Goal: Information Seeking & Learning: Learn about a topic

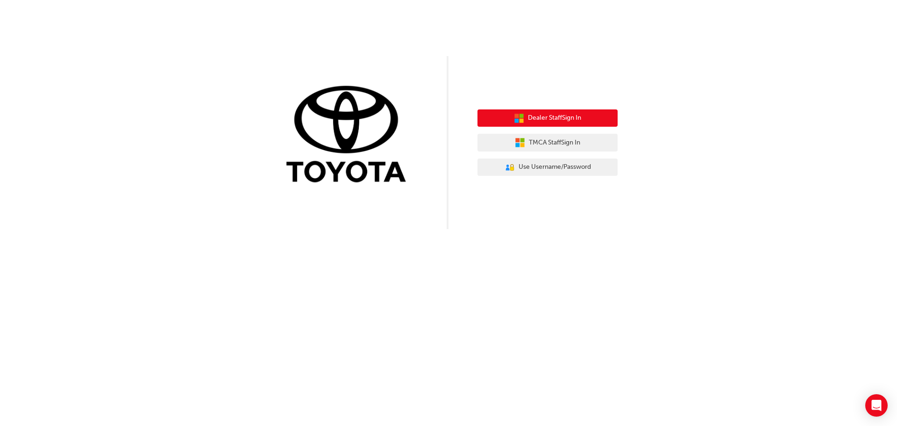
click at [577, 116] on span "Dealer Staff Sign In" at bounding box center [554, 118] width 53 height 11
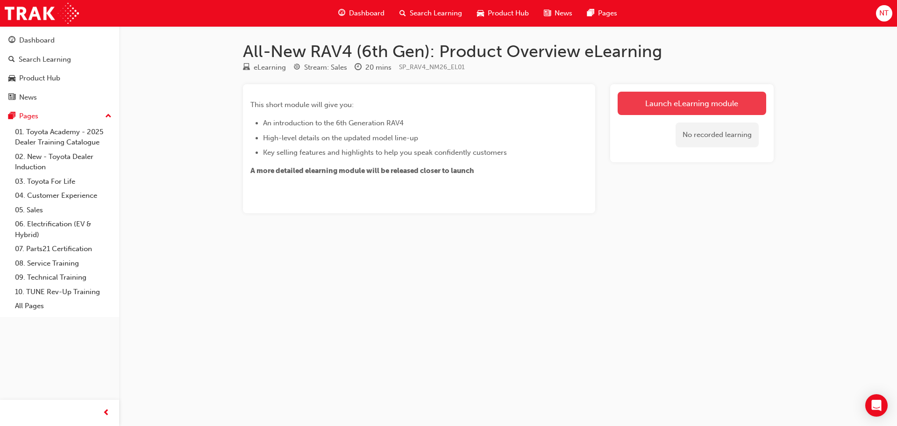
click at [718, 102] on link "Launch eLearning module" at bounding box center [692, 103] width 149 height 23
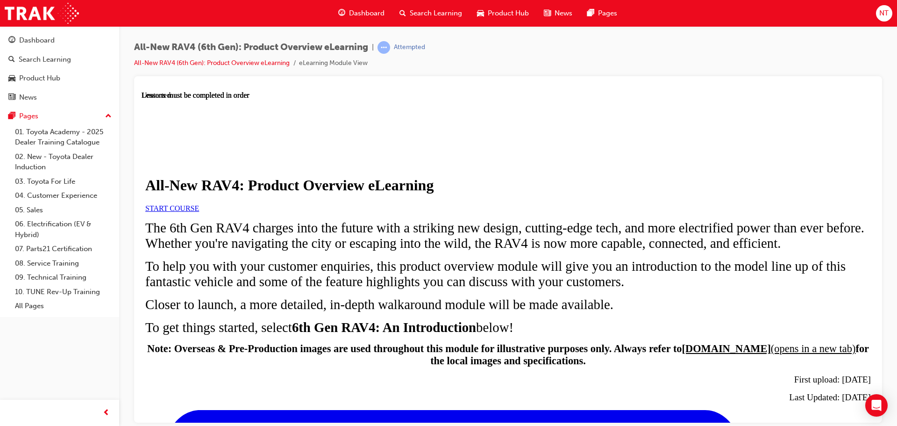
click at [199, 212] on link "START COURSE" at bounding box center [172, 208] width 54 height 8
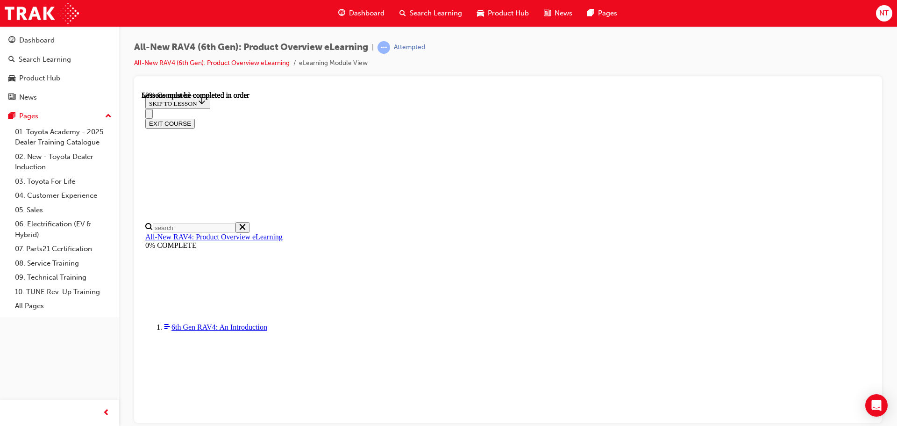
scroll to position [934, 0]
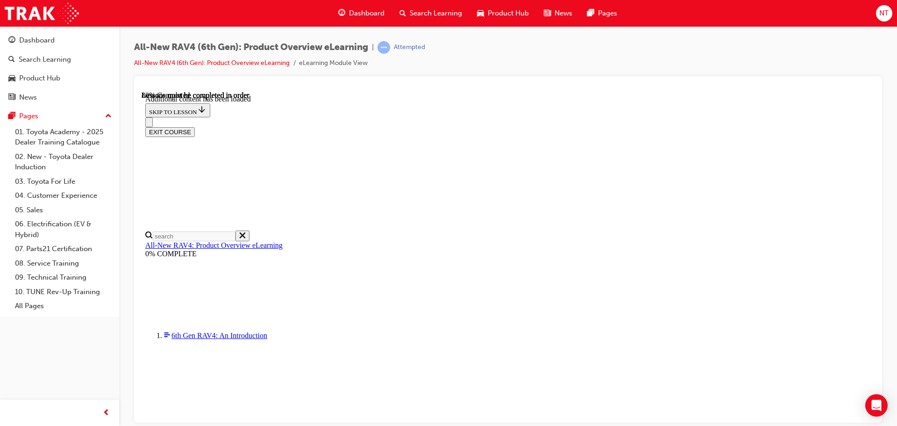
drag, startPoint x: 821, startPoint y: 362, endPoint x: 810, endPoint y: 362, distance: 11.2
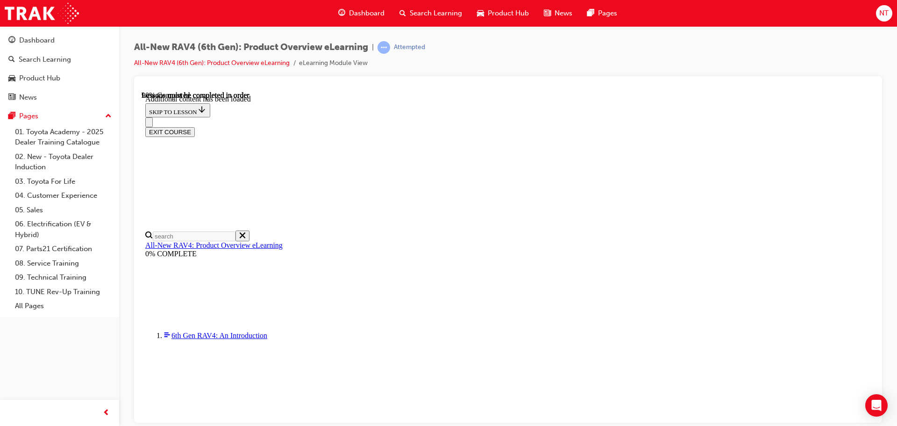
scroll to position [1377, 0]
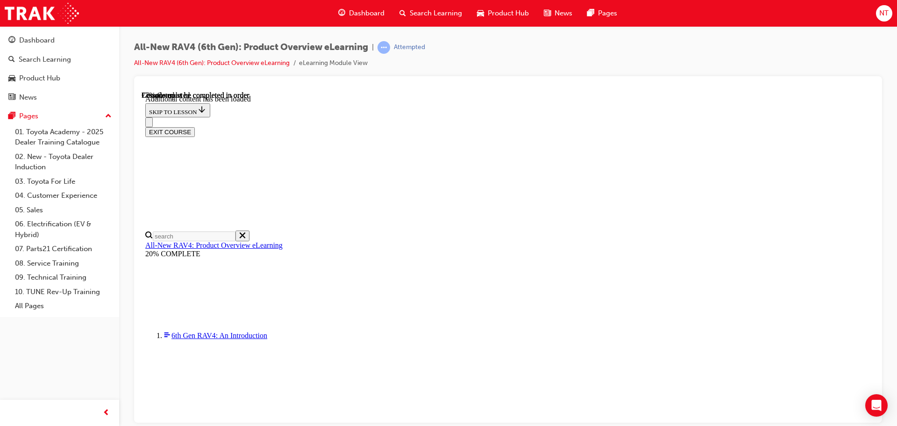
scroll to position [1309, 0]
drag, startPoint x: 666, startPoint y: 221, endPoint x: 686, endPoint y: 221, distance: 20.6
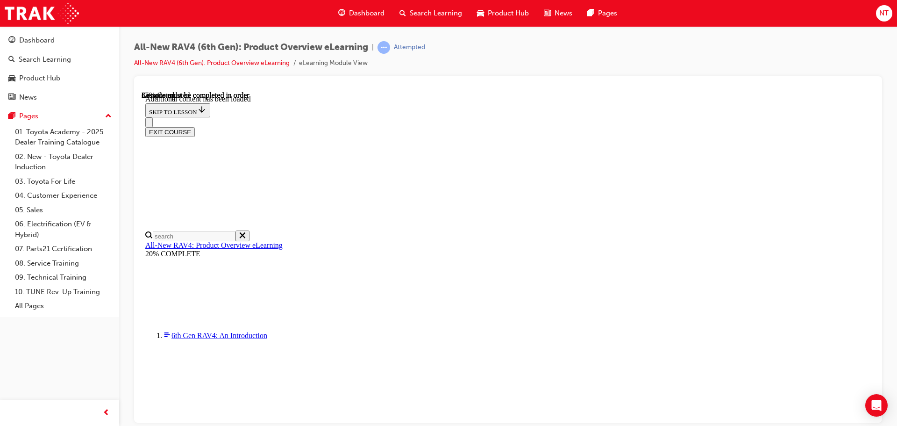
scroll to position [1499, 0]
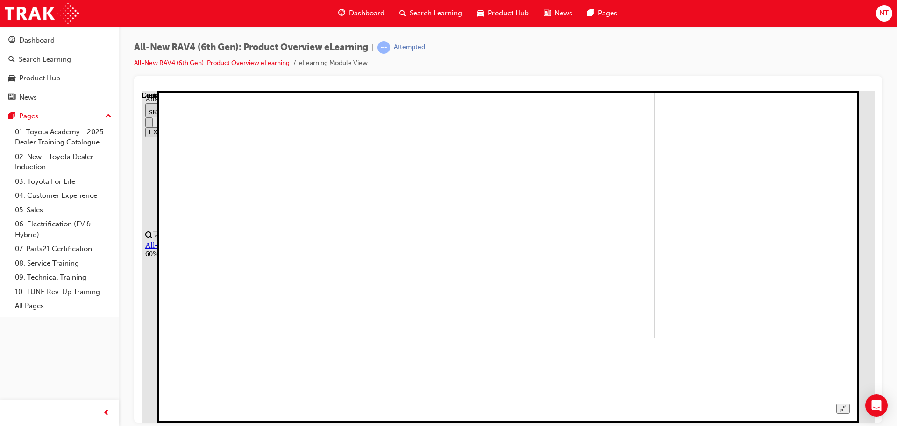
click at [654, 150] on img at bounding box center [319, 171] width 669 height 331
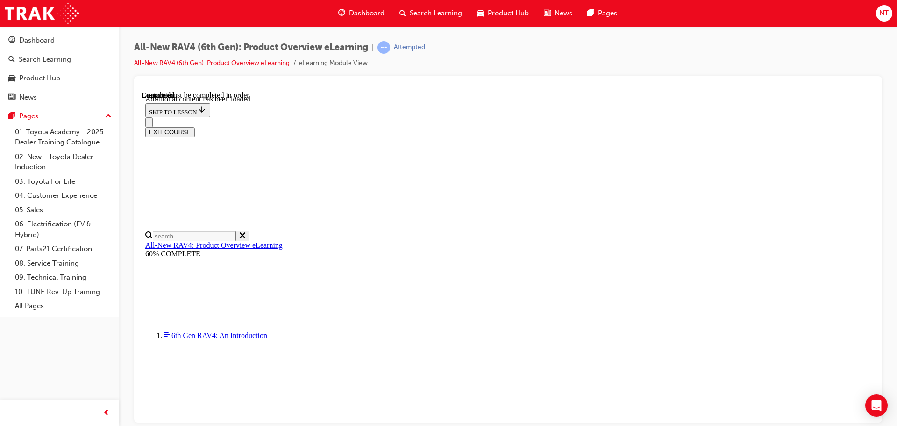
scroll to position [420, 0]
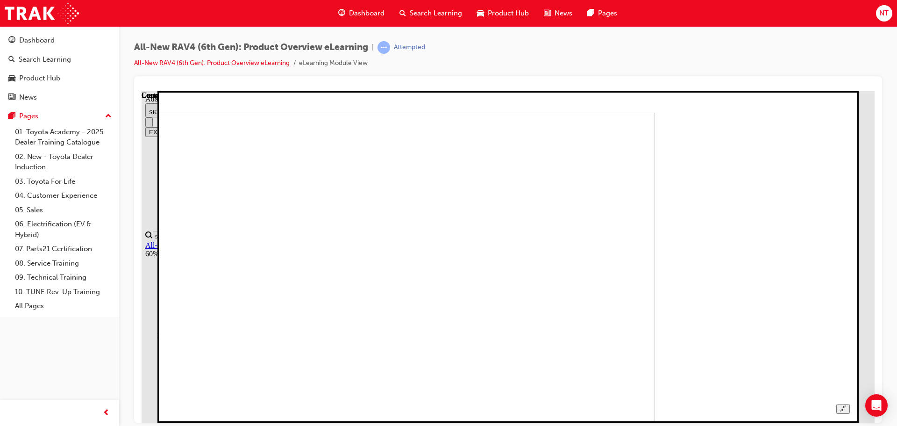
click at [560, 255] on img at bounding box center [319, 277] width 669 height 331
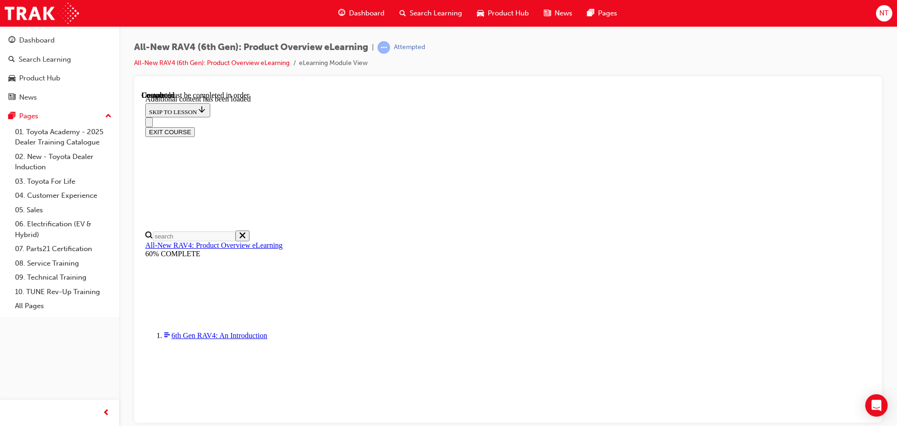
scroll to position [673, 0]
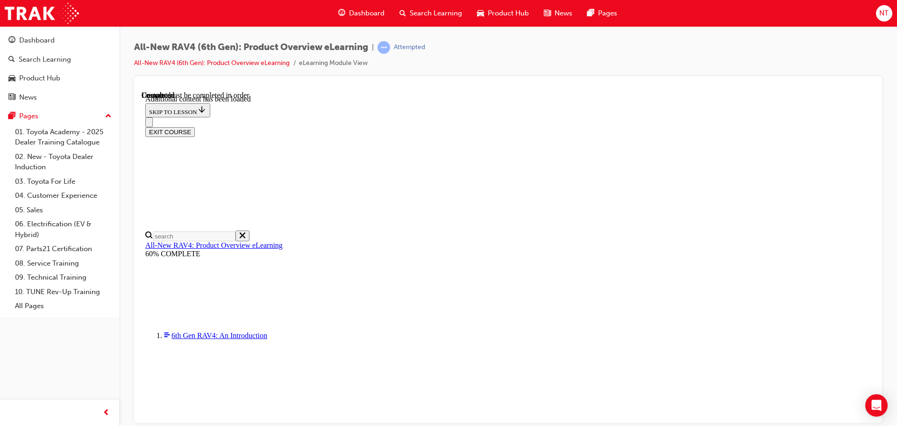
radio input "true"
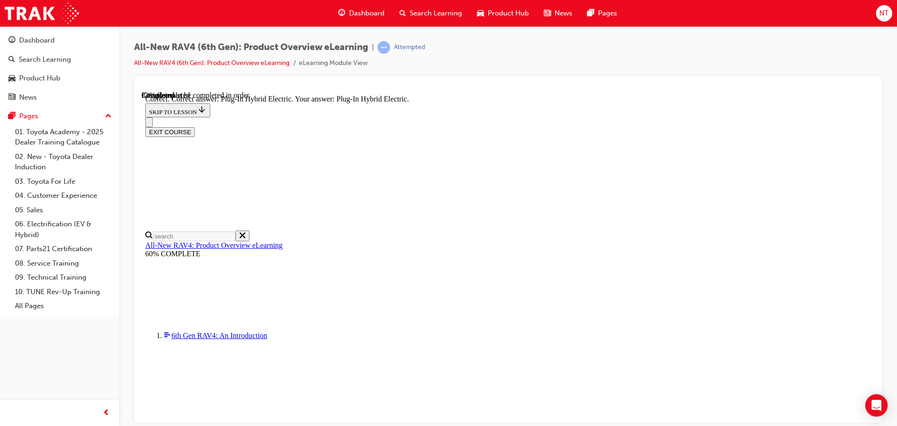
radio input "true"
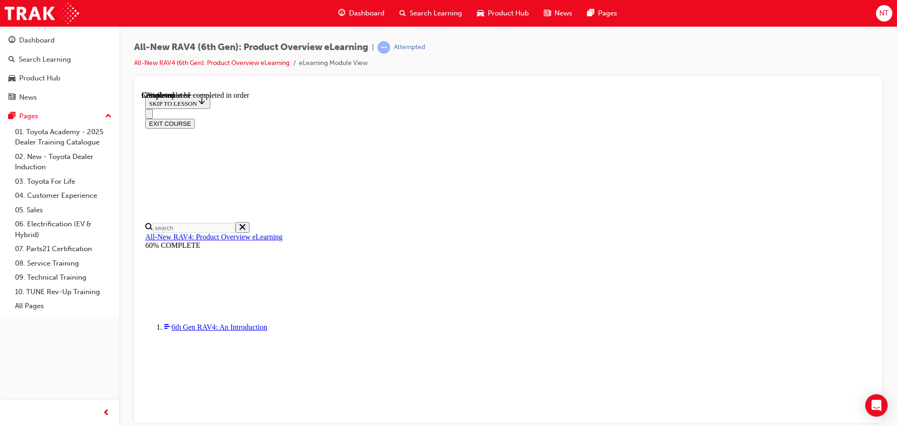
scroll to position [93, 0]
drag, startPoint x: 414, startPoint y: 162, endPoint x: 705, endPoint y: 162, distance: 291.5
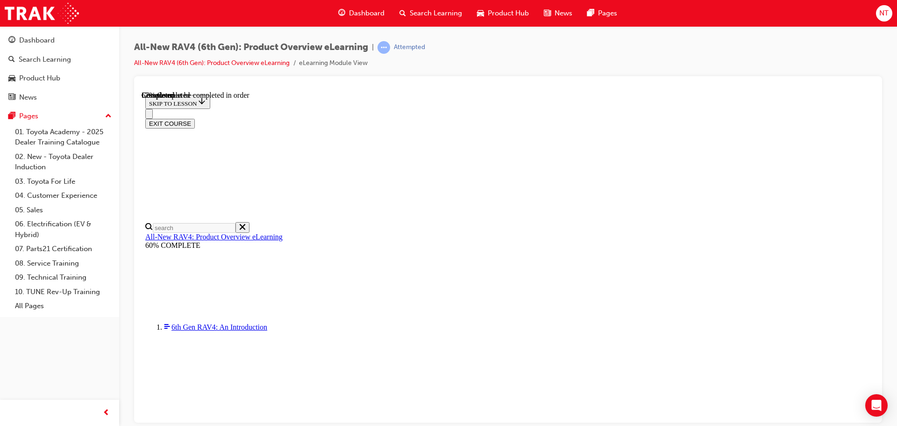
checkbox input "true"
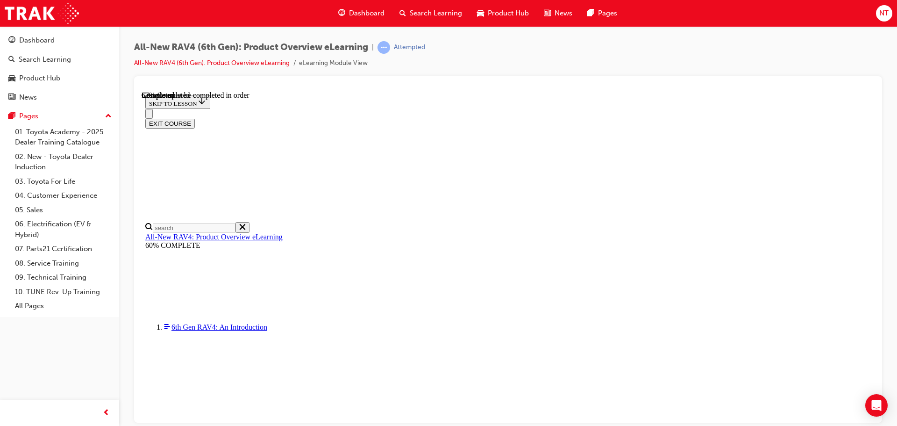
checkbox input "true"
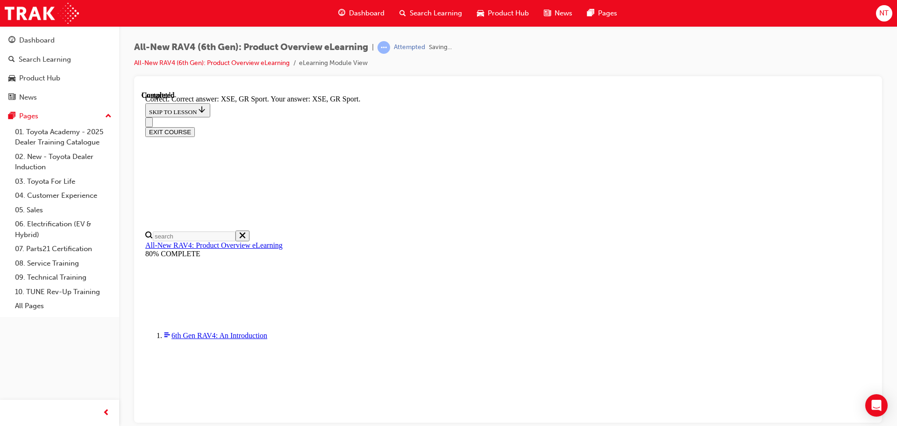
scroll to position [366, 0]
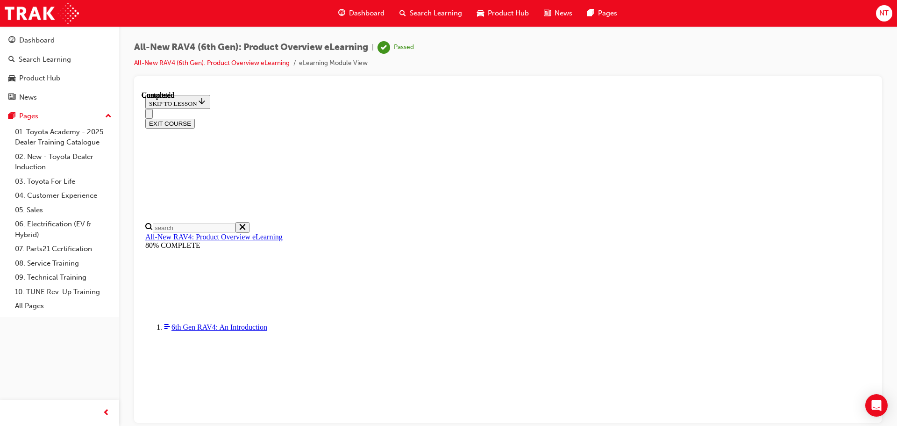
scroll to position [183, 0]
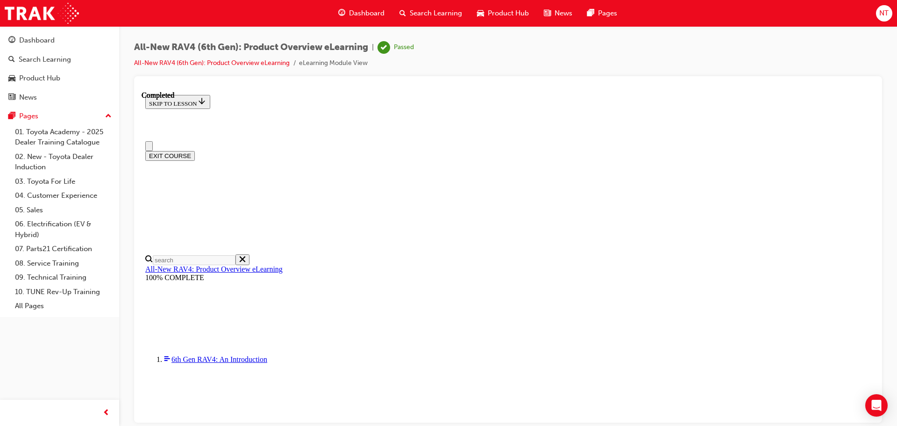
scroll to position [0, 0]
click at [195, 150] on button "EXIT COURSE" at bounding box center [170, 155] width 50 height 10
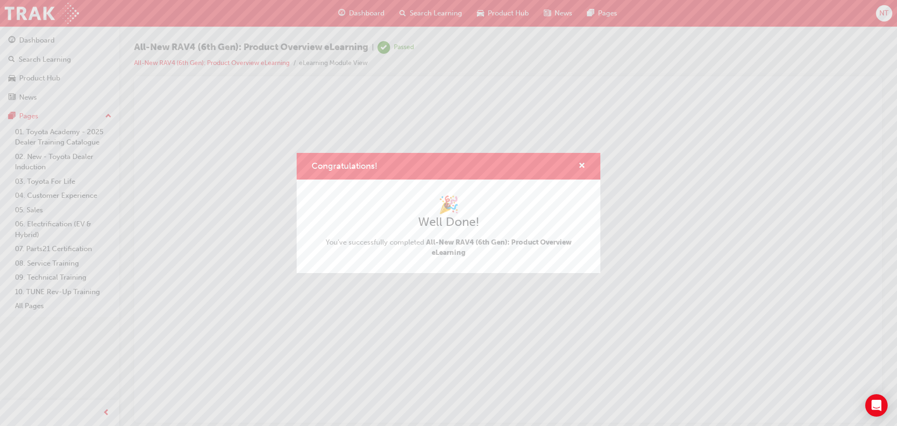
click at [511, 101] on div "Congratulations! 🎉 Well Done! You've successfully completed All-New RAV4 (6th G…" at bounding box center [448, 213] width 897 height 426
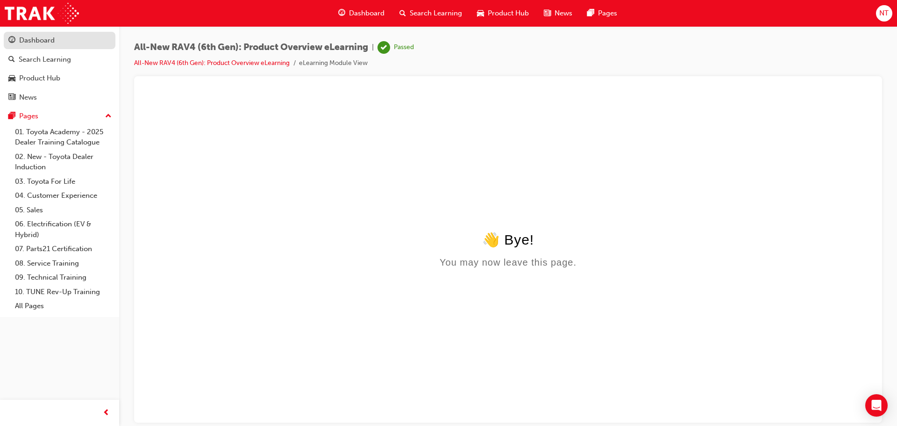
click at [43, 45] on div "Dashboard" at bounding box center [37, 40] width 36 height 11
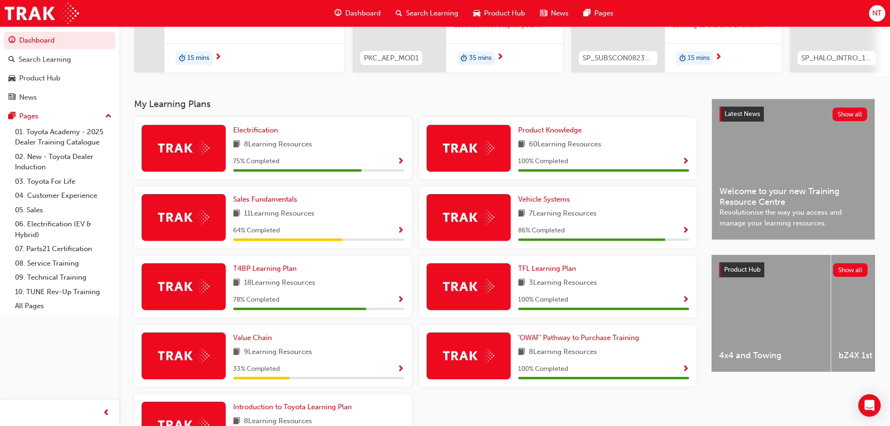
scroll to position [219, 0]
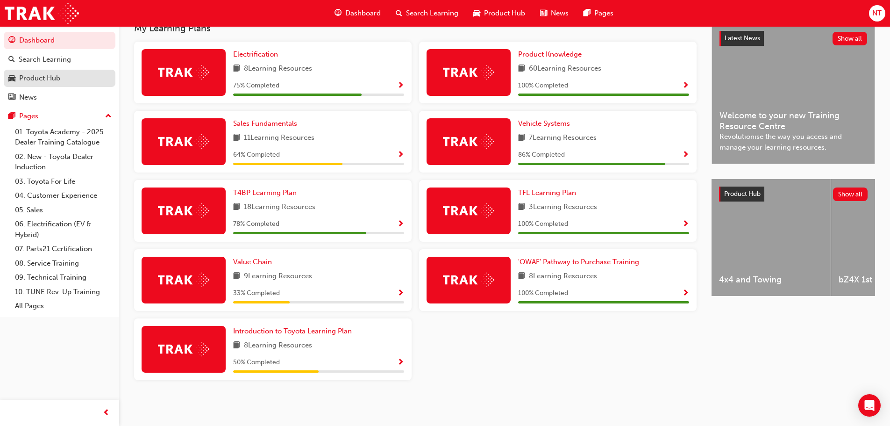
click at [86, 75] on div "Product Hub" at bounding box center [59, 78] width 102 height 12
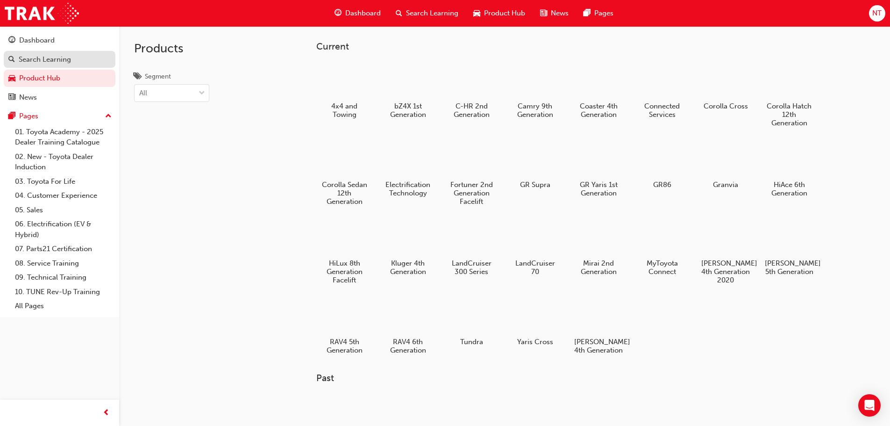
click at [69, 54] on div "Search Learning" at bounding box center [59, 60] width 102 height 12
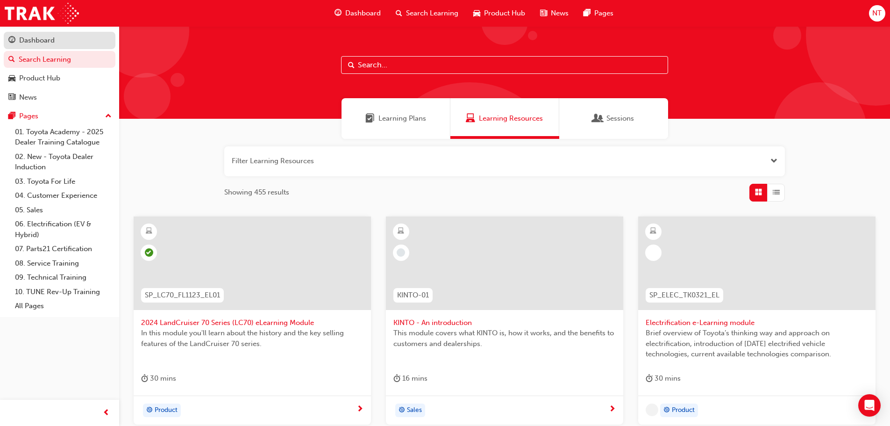
click at [57, 40] on div "Dashboard" at bounding box center [59, 41] width 102 height 12
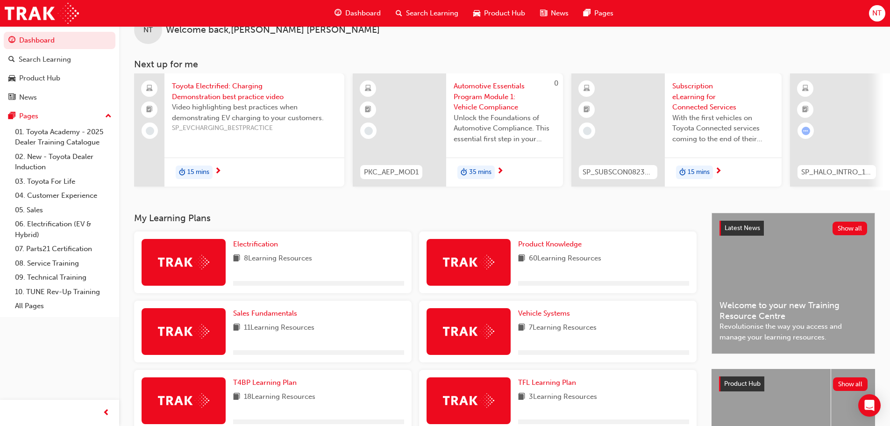
scroll to position [219, 0]
